Goal: Information Seeking & Learning: Learn about a topic

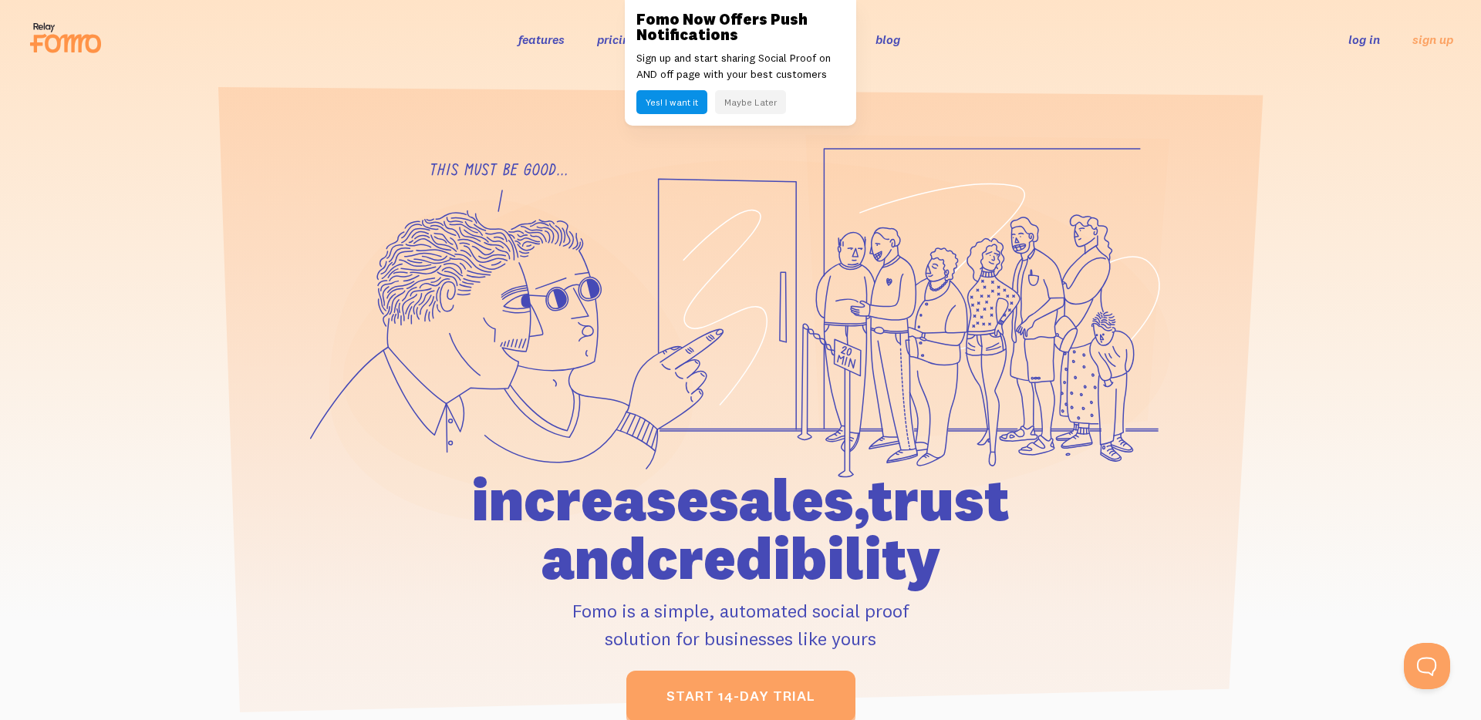
click at [744, 100] on button "Maybe Later" at bounding box center [750, 102] width 71 height 24
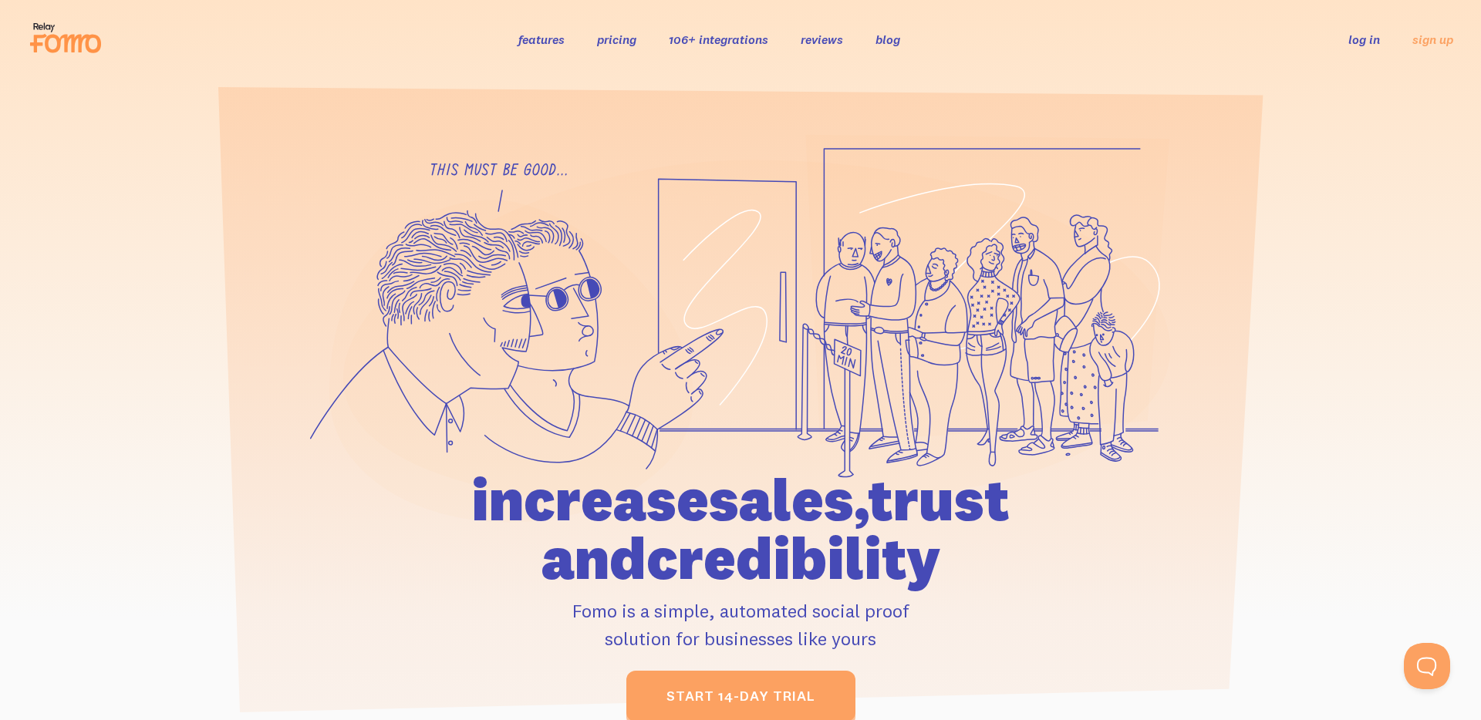
click at [604, 44] on link "pricing" at bounding box center [616, 39] width 39 height 15
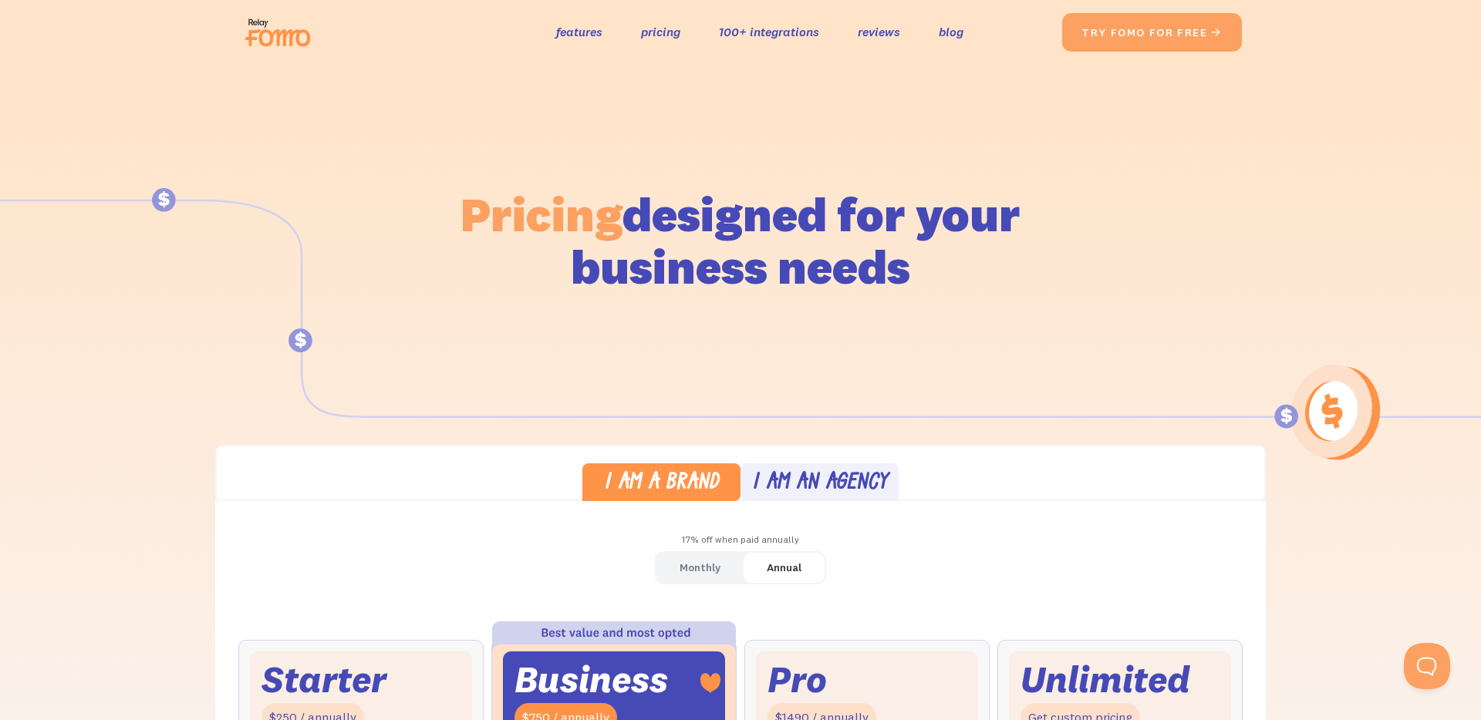
click at [234, 29] on div "the original social proof app features pricing 100+ integrations reviews blog S…" at bounding box center [741, 32] width 1034 height 49
click at [245, 31] on img at bounding box center [282, 32] width 86 height 49
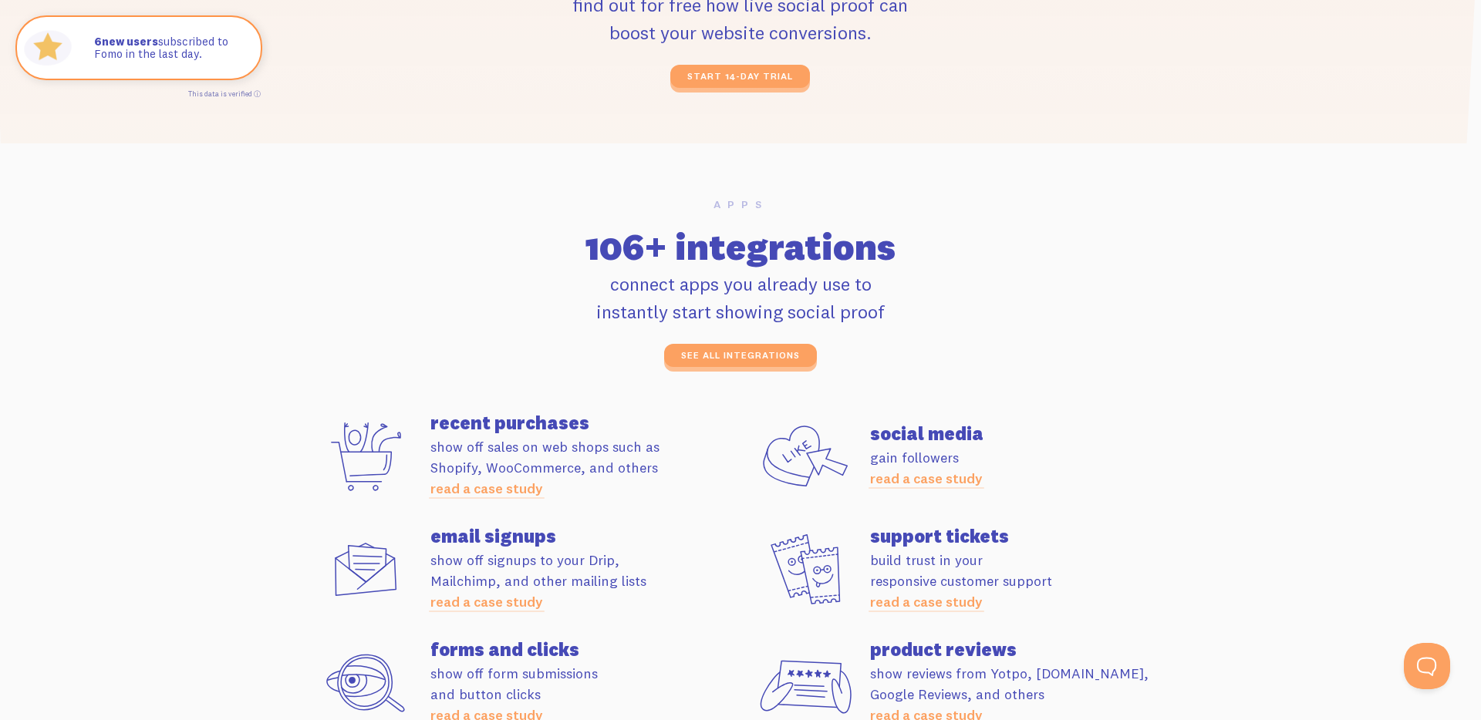
scroll to position [4326, 0]
